Goal: Task Accomplishment & Management: Complete application form

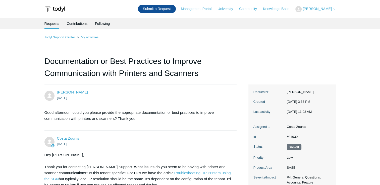
click at [154, 8] on link "Submit a Request" at bounding box center [157, 9] width 38 height 8
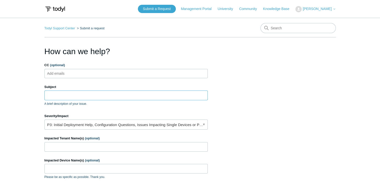
click at [71, 97] on input "Subject" at bounding box center [125, 96] width 163 height 10
click at [25, 97] on main "Todyl Support Center Submit a request How can we help? CC (optional) Add emails…" at bounding box center [190, 147] width 380 height 259
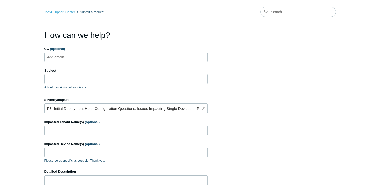
scroll to position [25, 0]
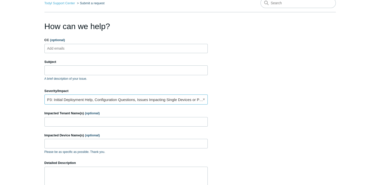
click at [72, 101] on link "P3: Initial Deployment Help, Configuration Questions, Issues Impacting Single D…" at bounding box center [125, 100] width 163 height 10
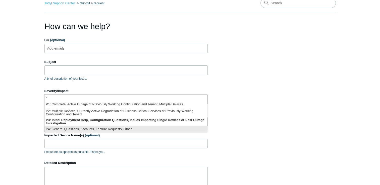
scroll to position [1, 0]
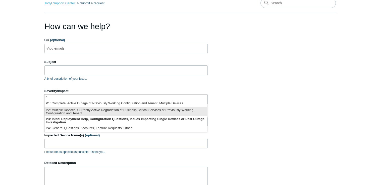
click at [129, 113] on li "P2: Multiple Devices, Currently Active Degradation of Business Critical Service…" at bounding box center [125, 111] width 163 height 9
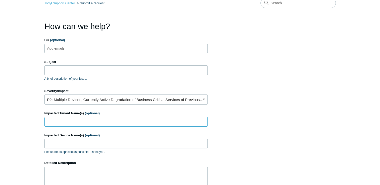
click at [92, 122] on input "Impacted Tenant Name(s) (optional)" at bounding box center [125, 122] width 163 height 10
click at [76, 43] on div "CC (optional) Add emails" at bounding box center [125, 46] width 163 height 16
click at [76, 45] on ul "Add emails" at bounding box center [125, 48] width 163 height 9
type input "[PERSON_NAME]"
click at [76, 45] on ul "[PERSON_NAME]" at bounding box center [125, 48] width 163 height 9
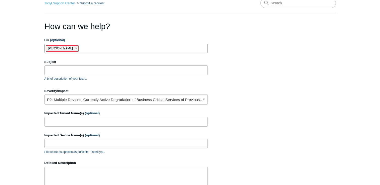
click at [58, 49] on li "[PERSON_NAME]" at bounding box center [62, 48] width 33 height 6
click at [75, 48] on span "close" at bounding box center [76, 49] width 2 height 6
type input "r"
paste input "Network Micro-Outages Potentially Related to SGN Agent – CB-PA and Trout Trucki…"
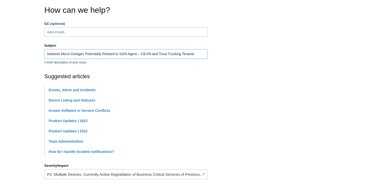
scroll to position [75, 0]
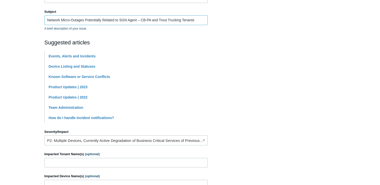
type input "Network Micro-Outages Potentially Related to SGN Agent – CB-PA and Trout Trucki…"
click at [15, 70] on main "Todyl Support Center Submit a request How can we help? CC (optional) Add emails…" at bounding box center [190, 117] width 380 height 350
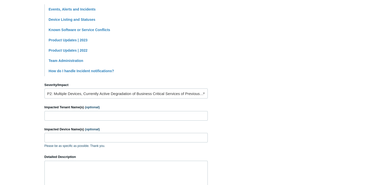
scroll to position [126, 0]
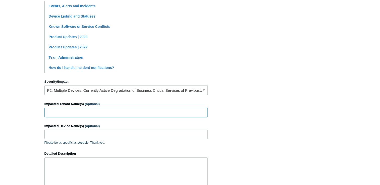
click at [74, 111] on input "Impacted Tenant Name(s) (optional)" at bounding box center [125, 113] width 163 height 10
type input "c"
click at [73, 111] on input "CBPA" at bounding box center [125, 113] width 163 height 10
paste input "Trout Trucking"
click at [58, 113] on input "CBPA Trout Trucking" at bounding box center [125, 113] width 163 height 10
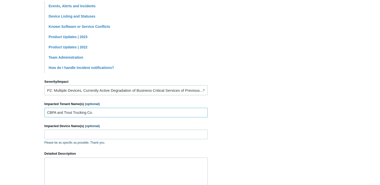
type input "CBPA and Trout Trucking Co."
click at [86, 135] on input "Impacted Device Name(s) (optional)" at bounding box center [125, 135] width 163 height 10
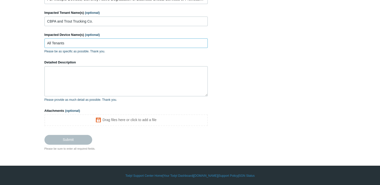
scroll to position [142, 0]
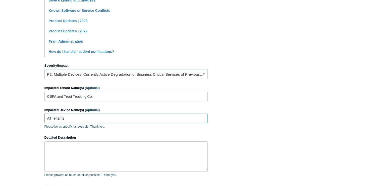
type input "All Tenants"
paste textarea "Dear Support Team, We have identified intermittent network micro-outages affect…"
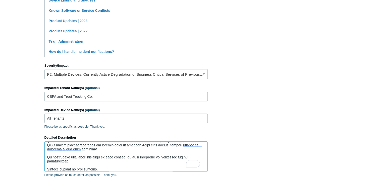
scroll to position [0, 0]
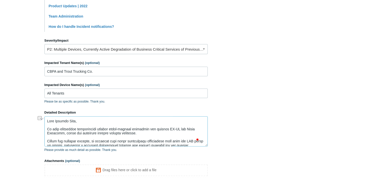
drag, startPoint x: 77, startPoint y: 120, endPoint x: 43, endPoint y: 118, distance: 34.3
click at [43, 118] on main "Todyl Support Center Submit a request How can we help? CC (optional) Add emails…" at bounding box center [190, 26] width 380 height 350
click at [110, 130] on textarea "Detailed Description" at bounding box center [125, 132] width 163 height 30
click at [68, 120] on textarea "Detailed Description" at bounding box center [125, 132] width 163 height 30
click at [171, 128] on textarea "Detailed Description" at bounding box center [125, 132] width 163 height 30
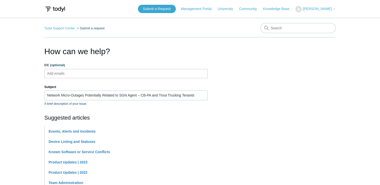
type textarea "Good Afternoon, We have identified intermittent network micro-outages affecting…"
click at [100, 73] on ul "Add emails" at bounding box center [125, 73] width 163 height 9
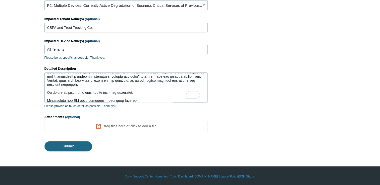
click at [76, 146] on input "Submit" at bounding box center [68, 146] width 48 height 10
